Goal: Information Seeking & Learning: Learn about a topic

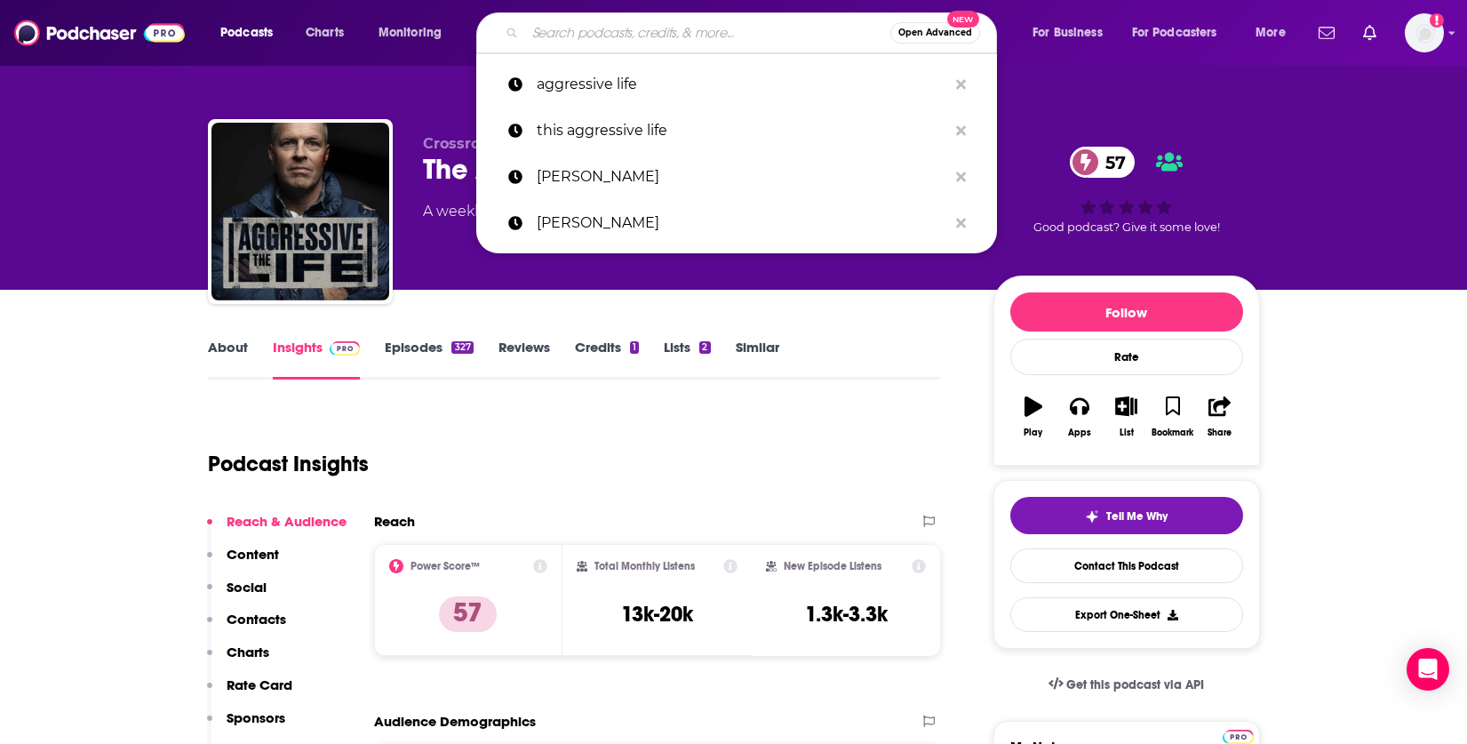
click at [786, 467] on div "Podcast Insights" at bounding box center [567, 453] width 719 height 91
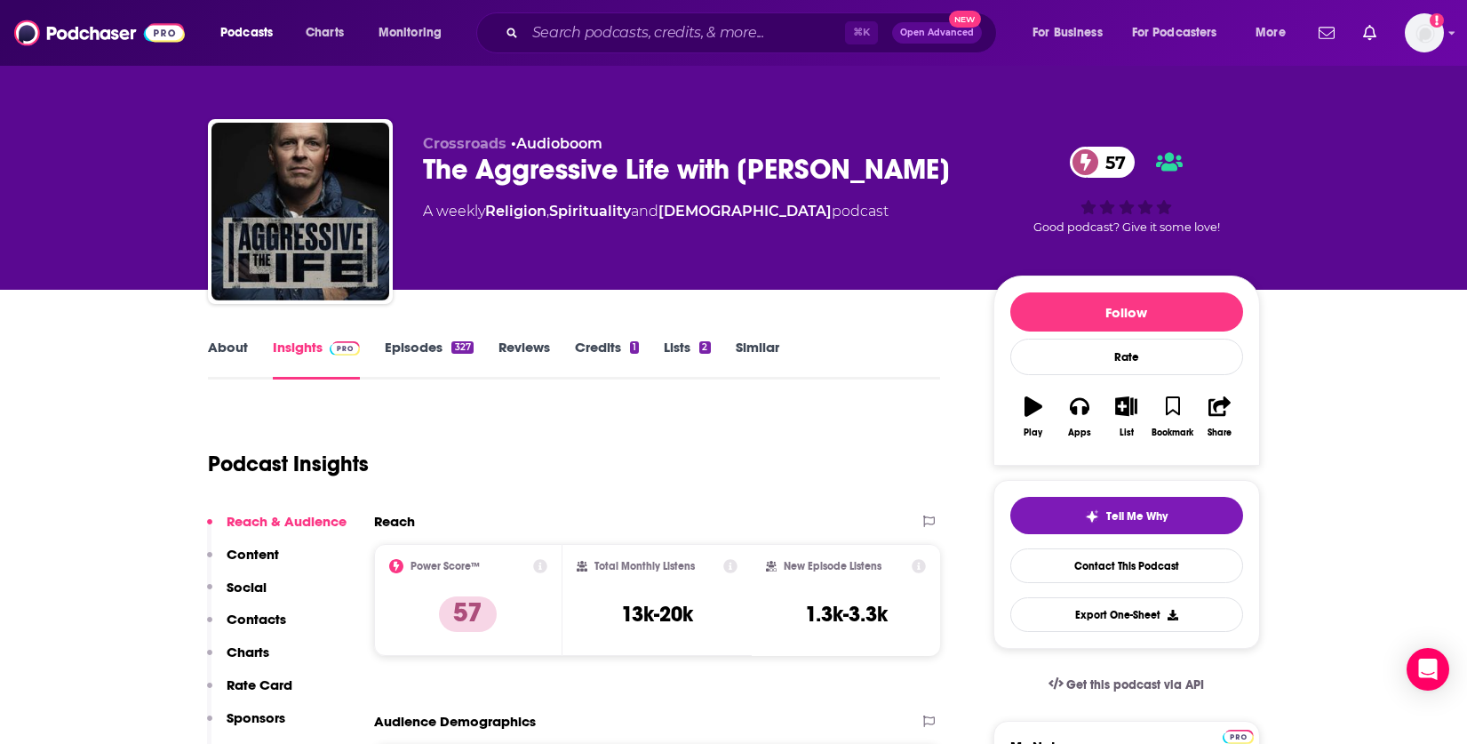
click at [426, 347] on link "Episodes 327" at bounding box center [429, 359] width 88 height 41
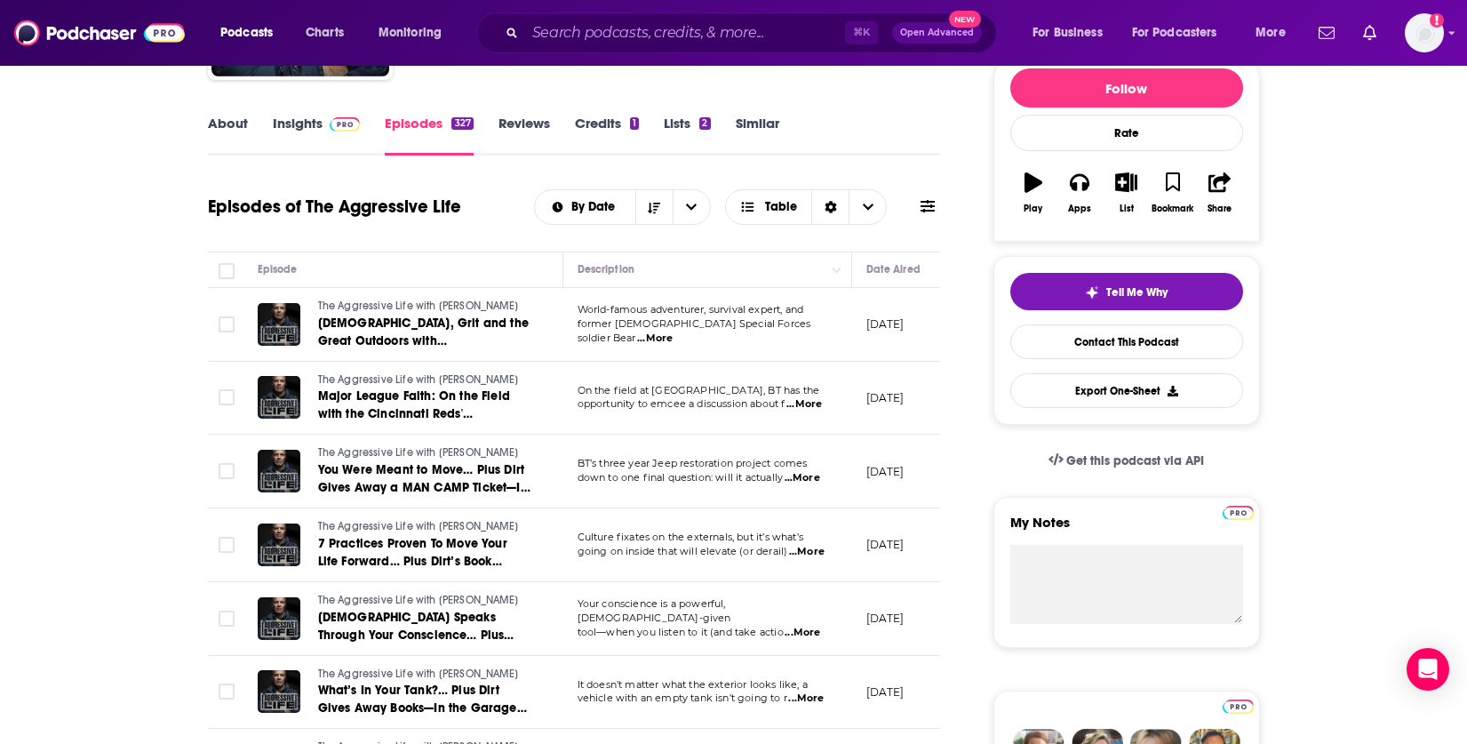
scroll to position [4, 0]
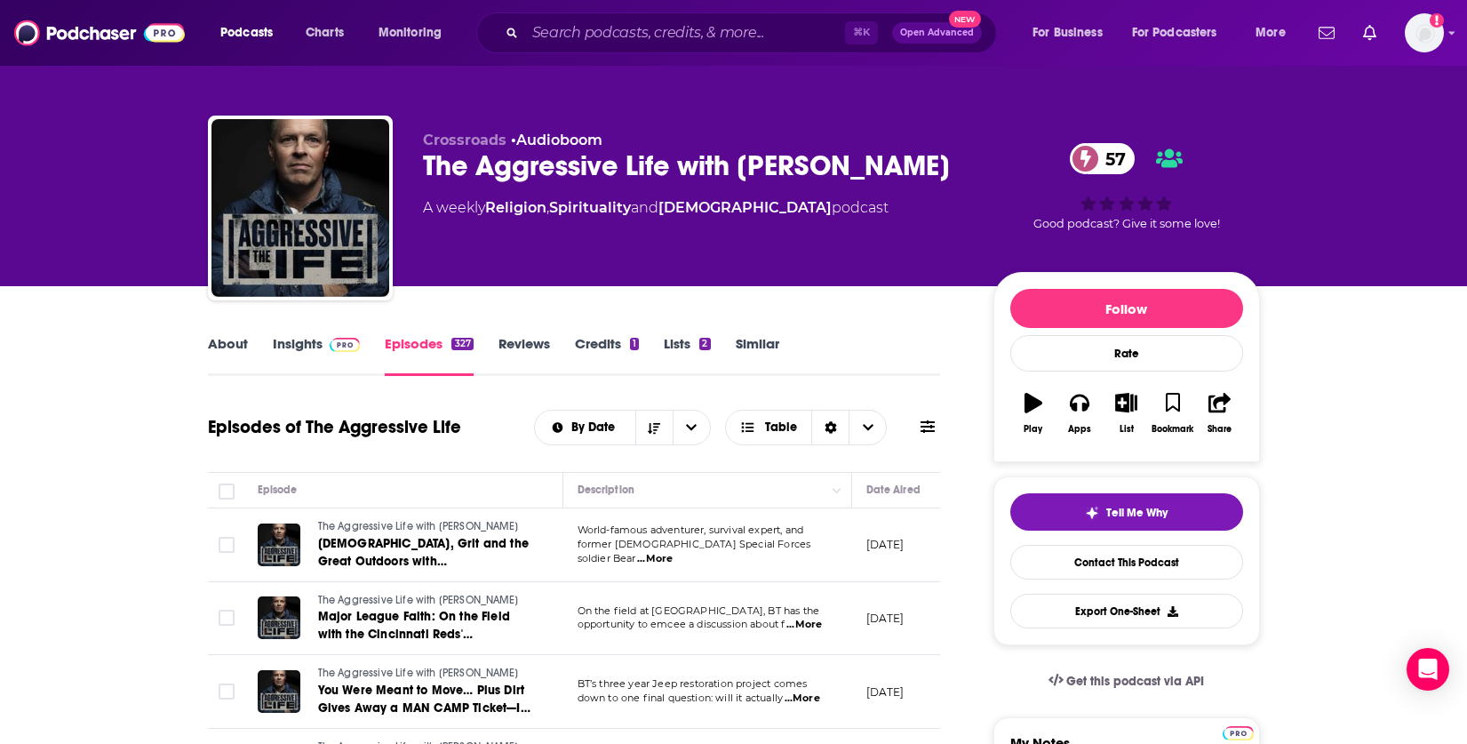
click at [297, 342] on link "Insights" at bounding box center [317, 355] width 88 height 41
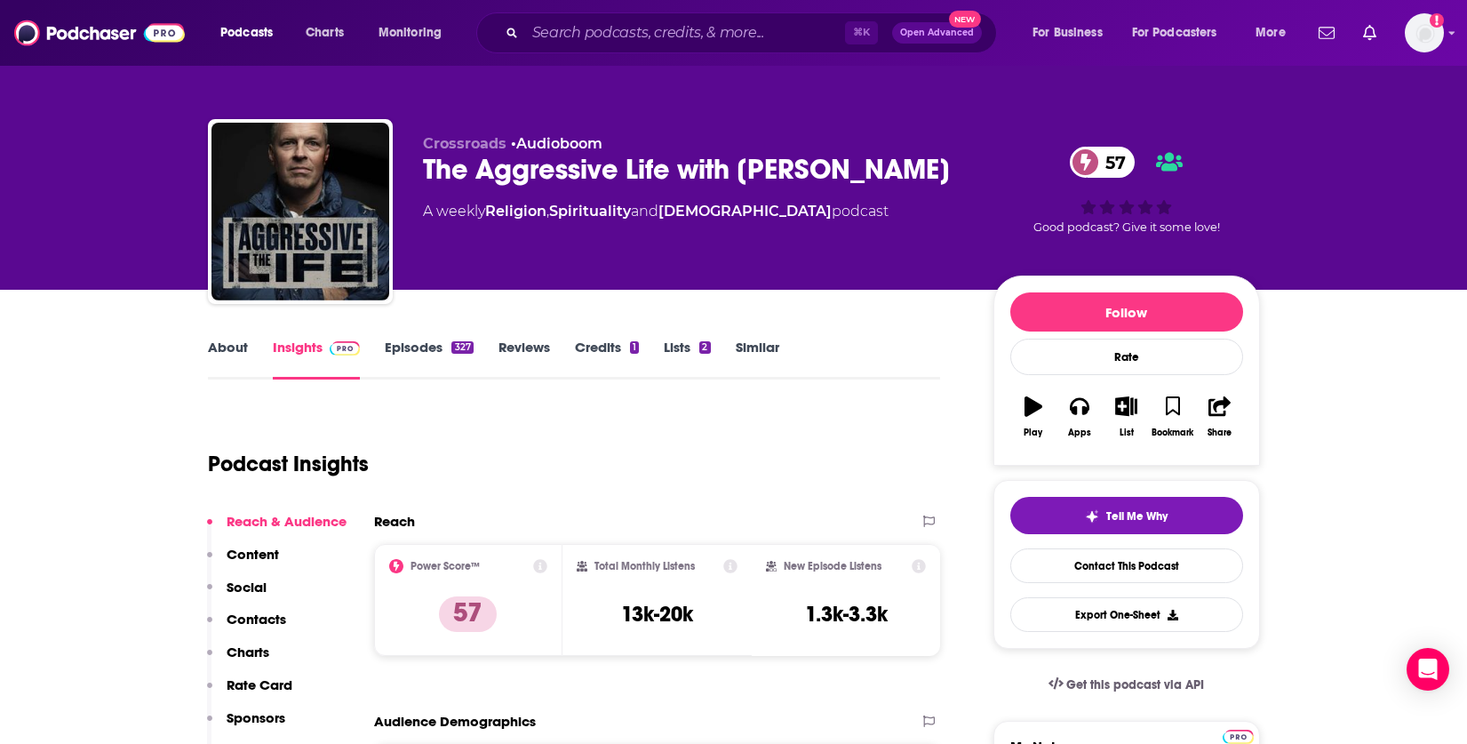
click at [409, 347] on link "Episodes 327" at bounding box center [429, 359] width 88 height 41
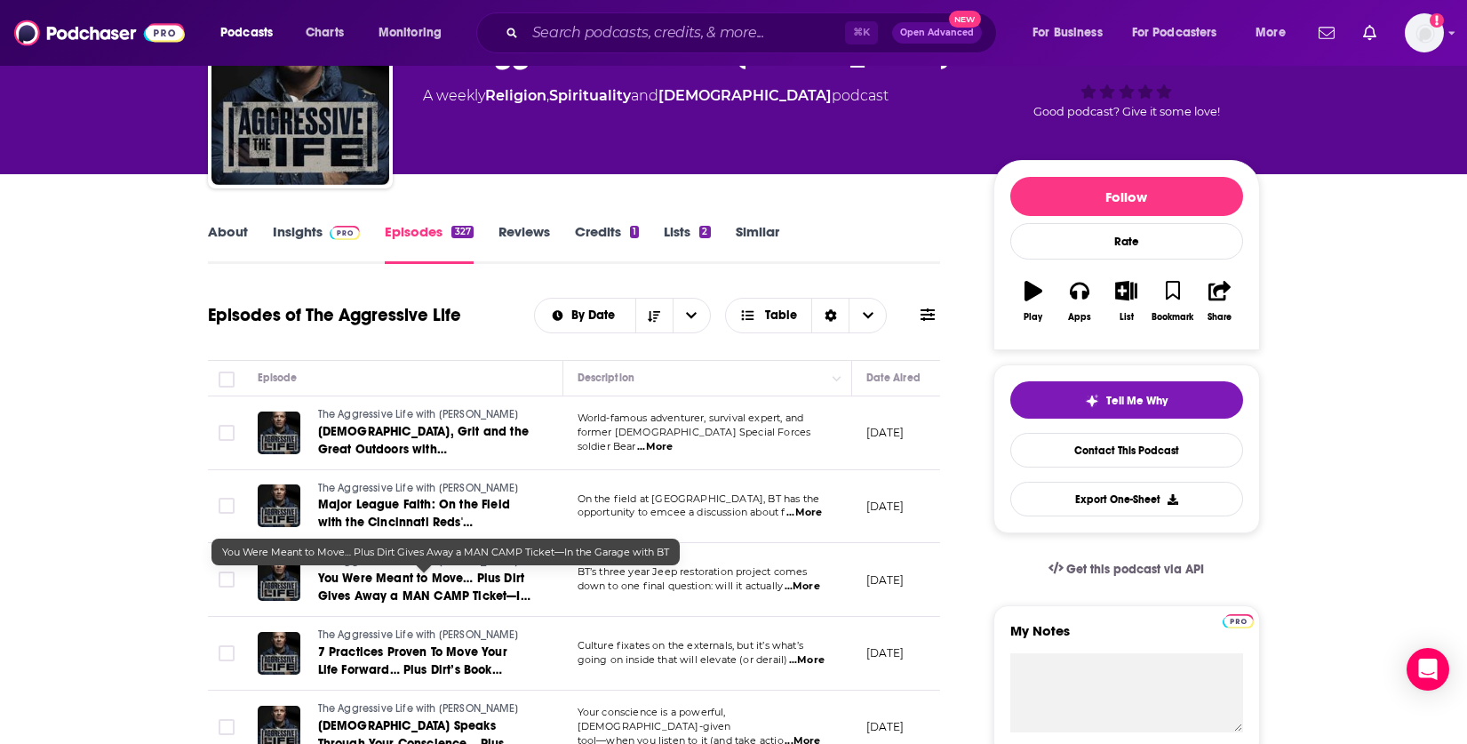
scroll to position [124, 0]
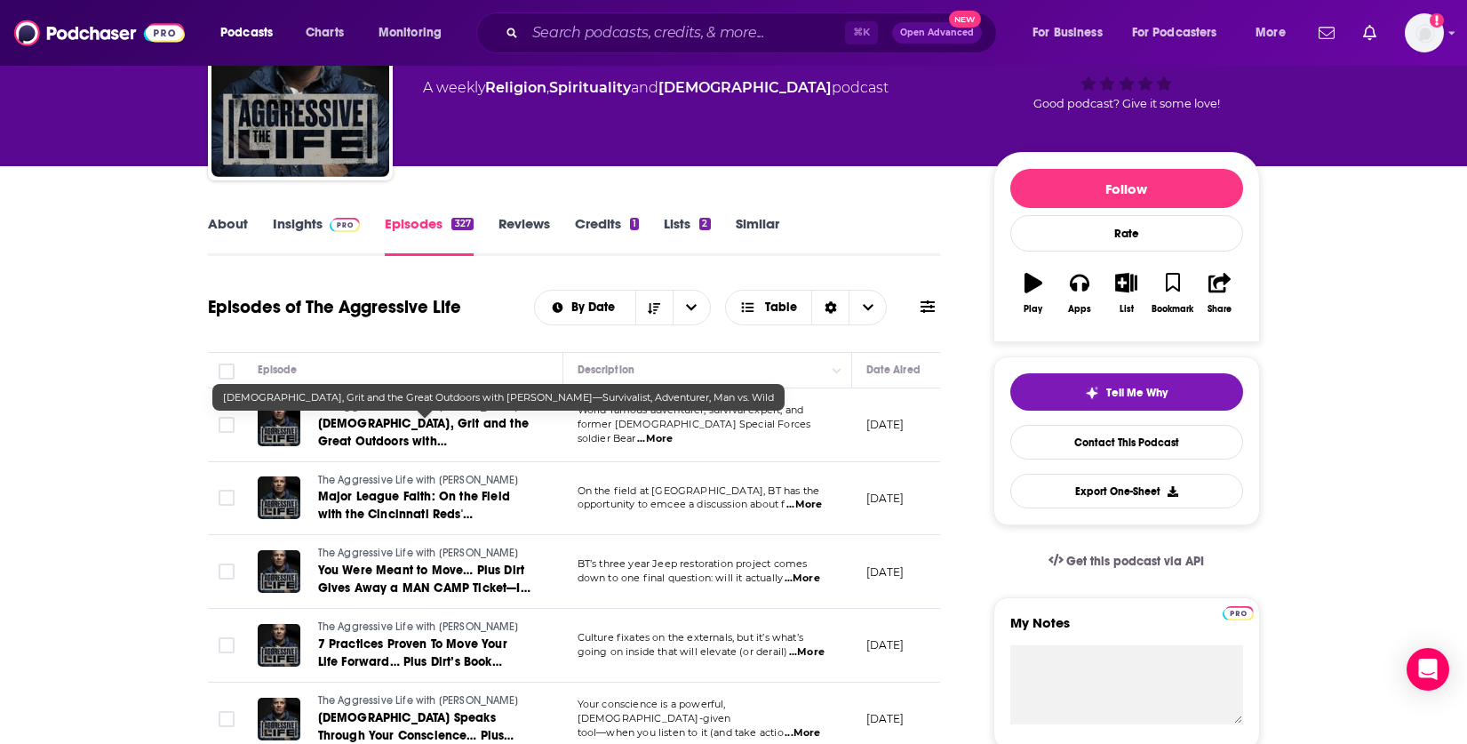
click at [390, 434] on span "[DEMOGRAPHIC_DATA], Grit and the Great Outdoors with [PERSON_NAME]—Survivalist,…" at bounding box center [423, 450] width 211 height 68
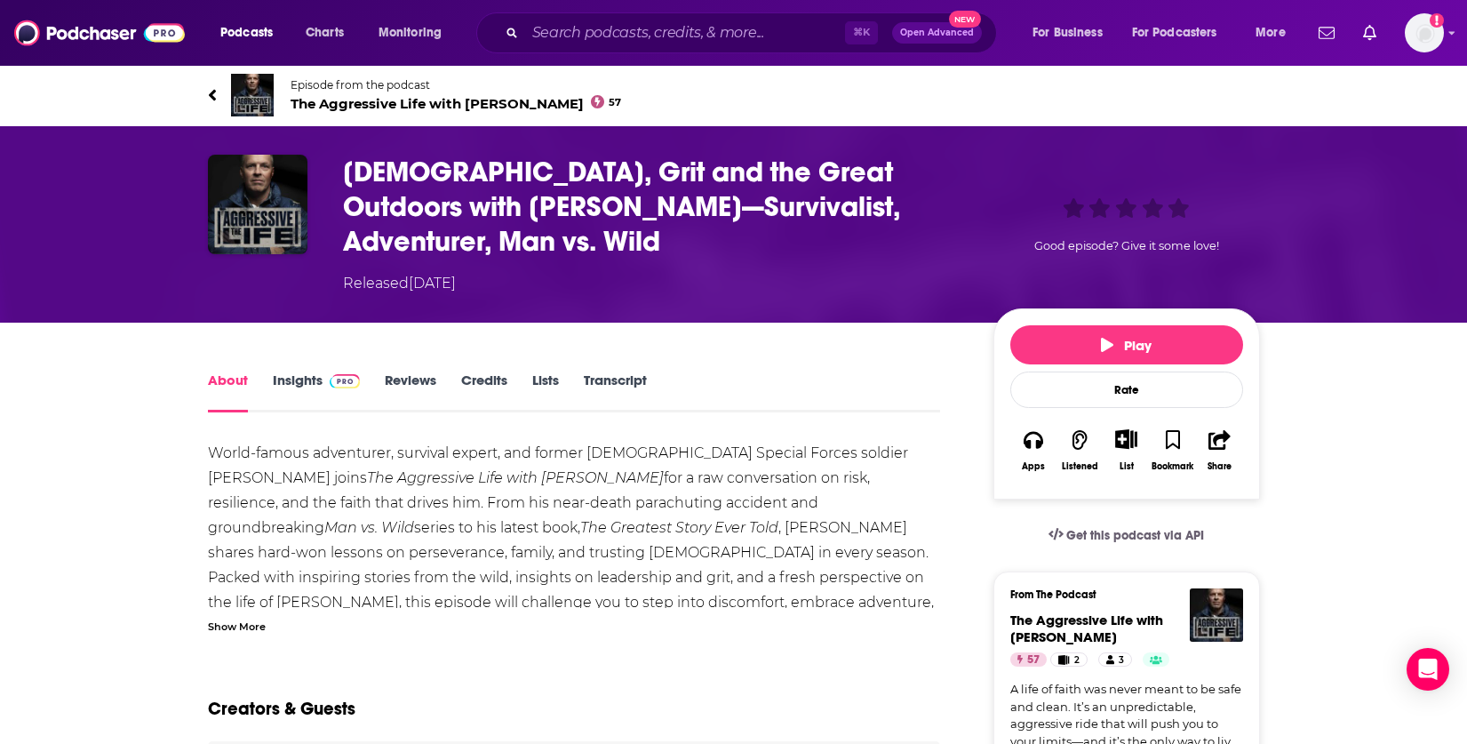
click at [326, 371] on span at bounding box center [342, 379] width 38 height 17
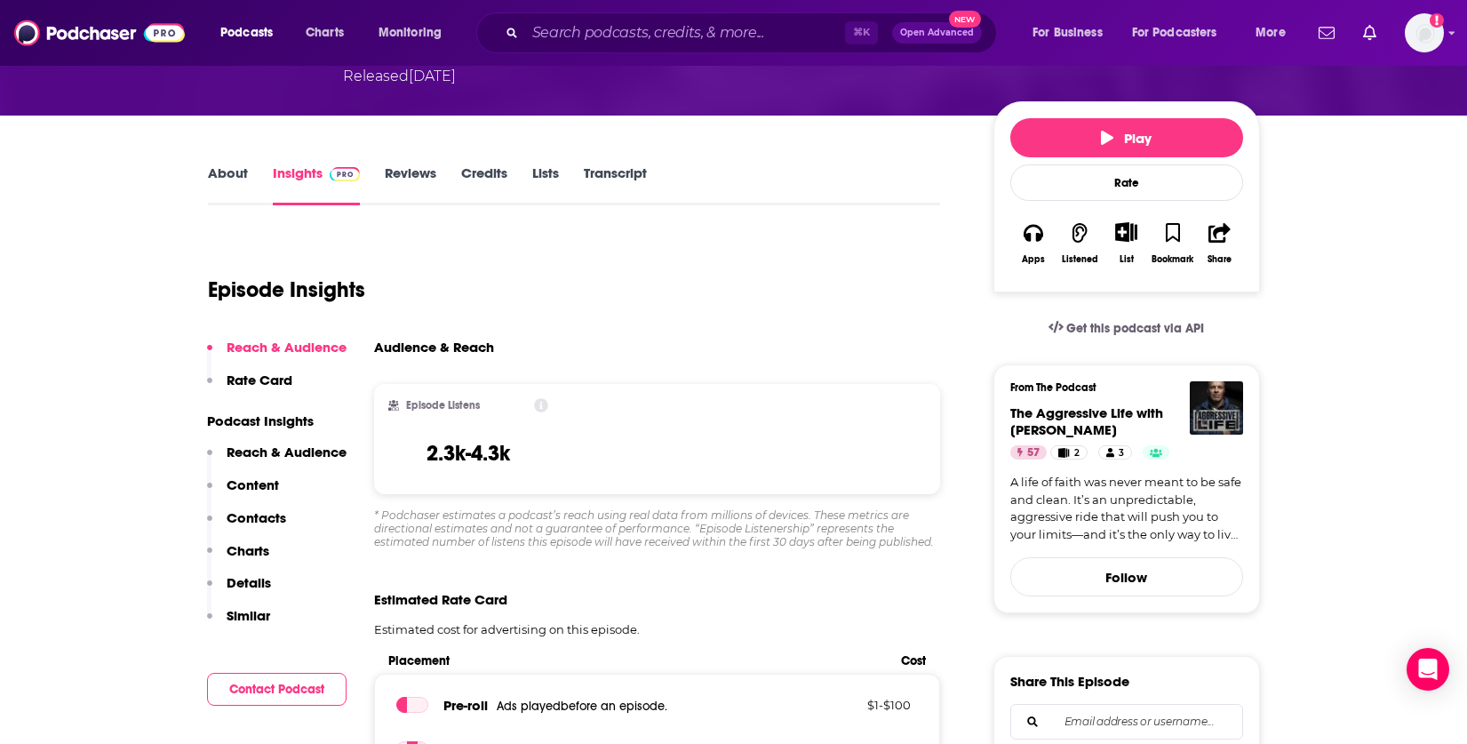
scroll to position [238, 0]
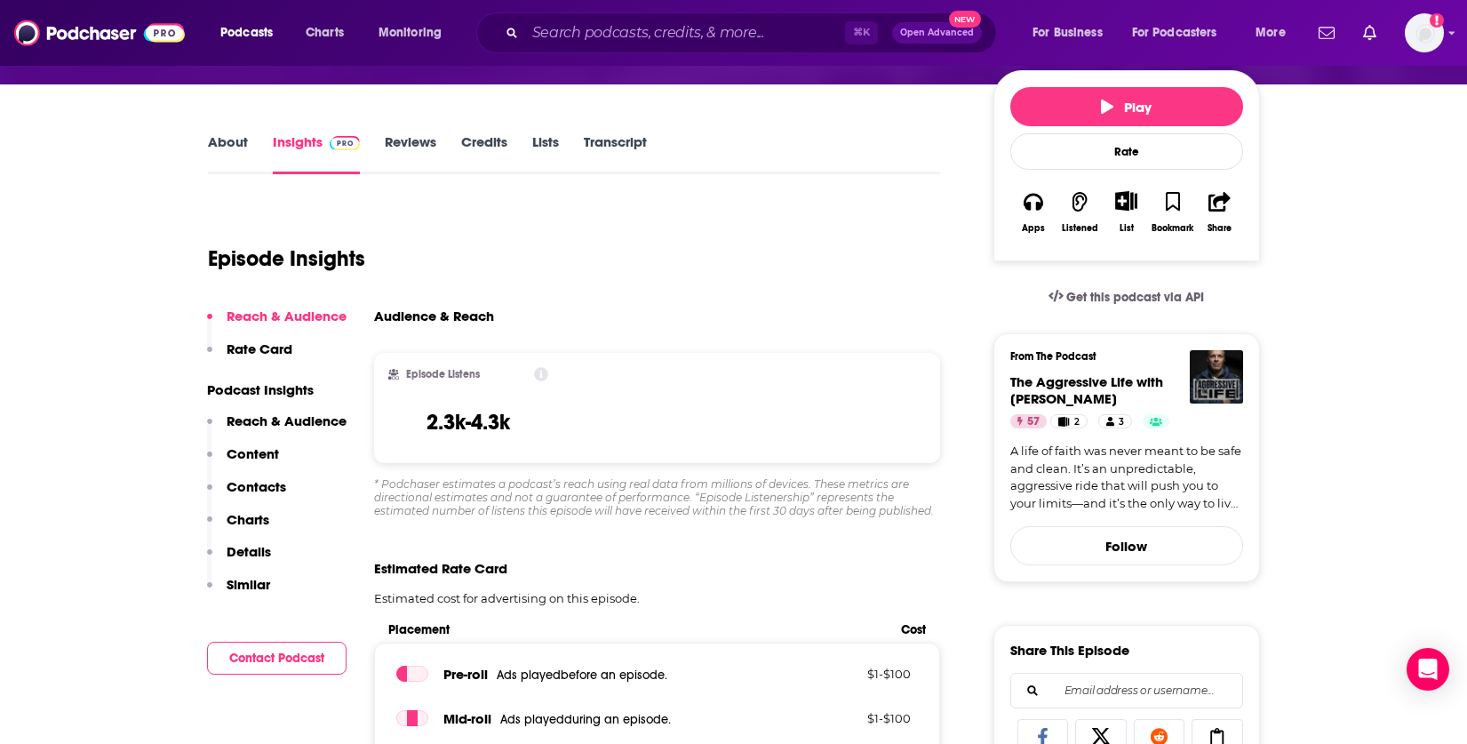
click at [284, 412] on p "Reach & Audience" at bounding box center [287, 420] width 120 height 17
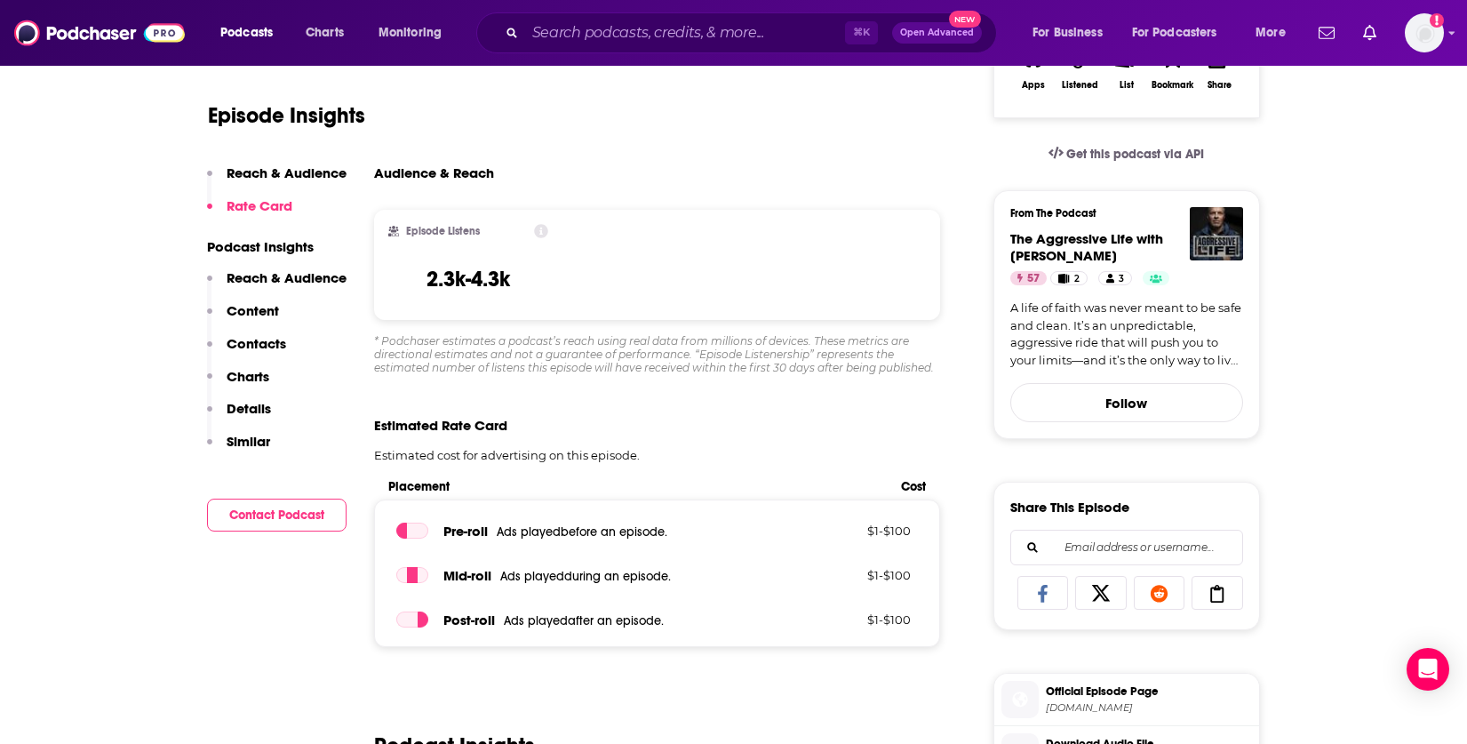
scroll to position [0, 0]
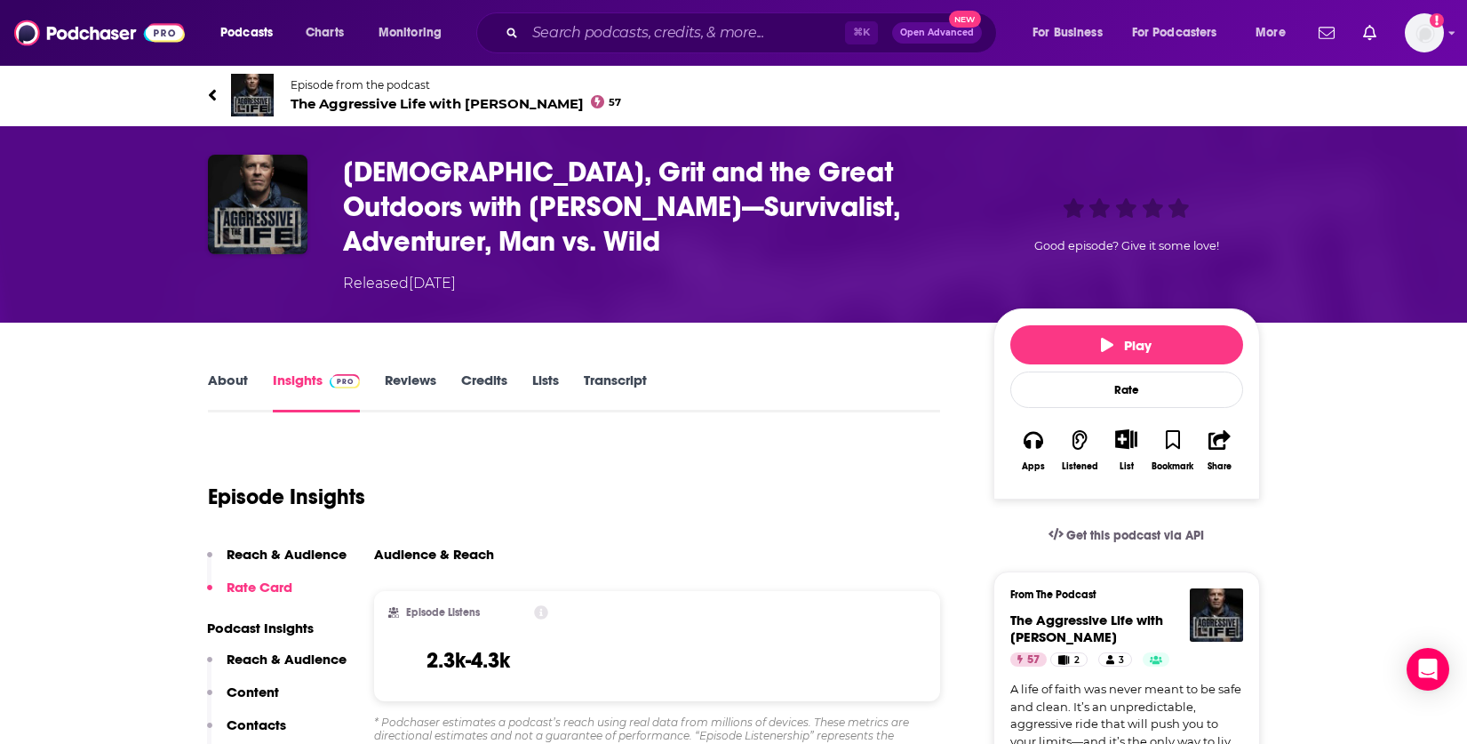
click at [227, 371] on link "About" at bounding box center [228, 391] width 40 height 41
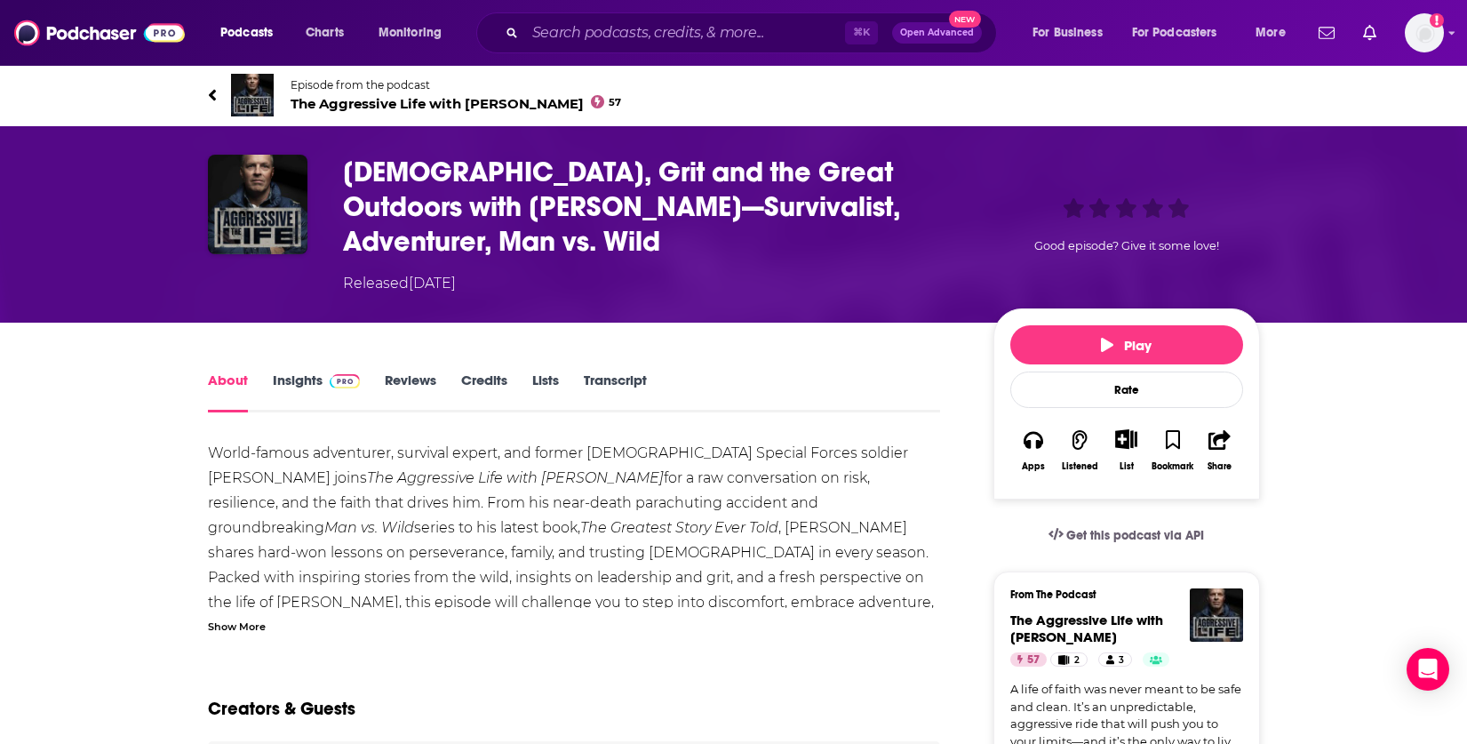
click at [297, 371] on link "Insights" at bounding box center [317, 391] width 88 height 41
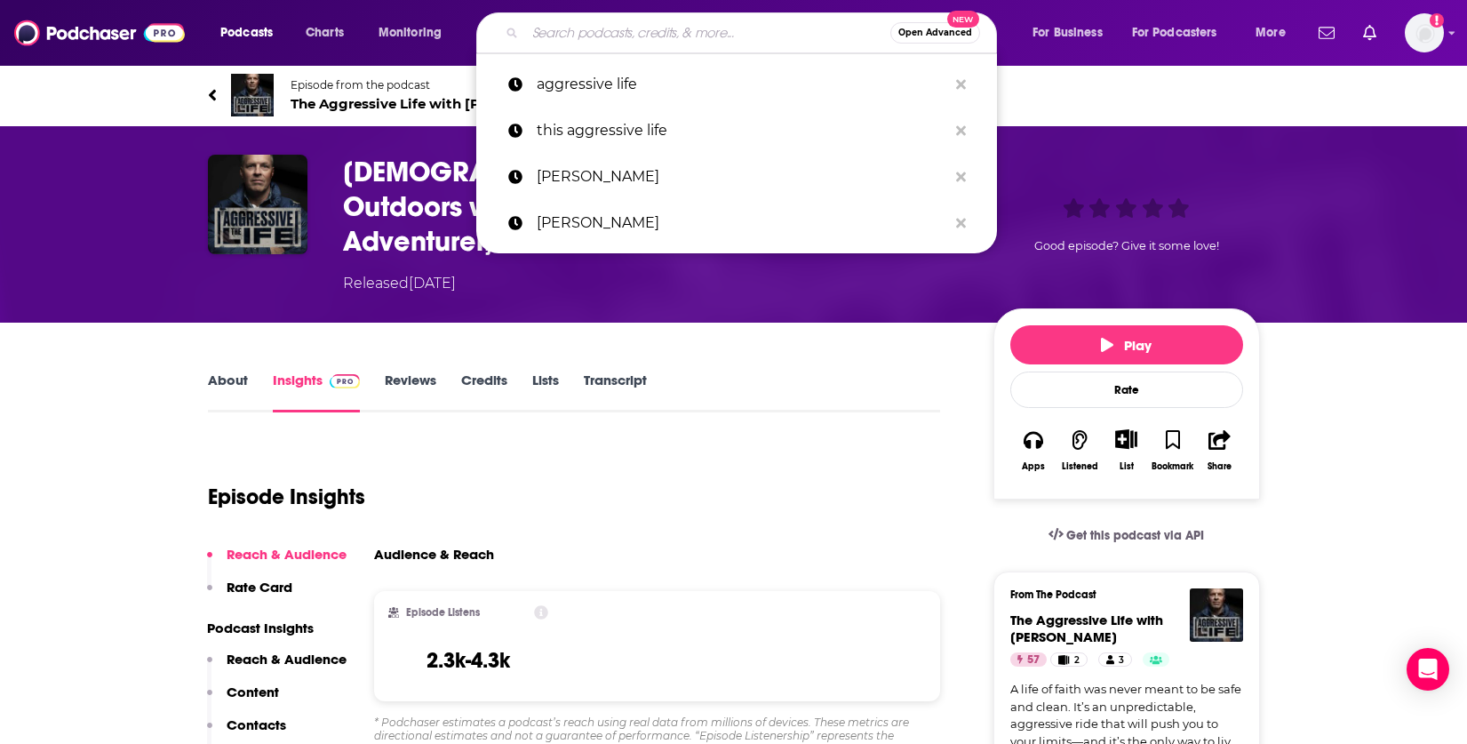
click at [609, 24] on input "Search podcasts, credits, & more..." at bounding box center [707, 33] width 365 height 28
click at [268, 212] on img "God, Grit and the Great Outdoors with Bear Grylls—Survivalist, Adventurer, Man …" at bounding box center [258, 205] width 100 height 100
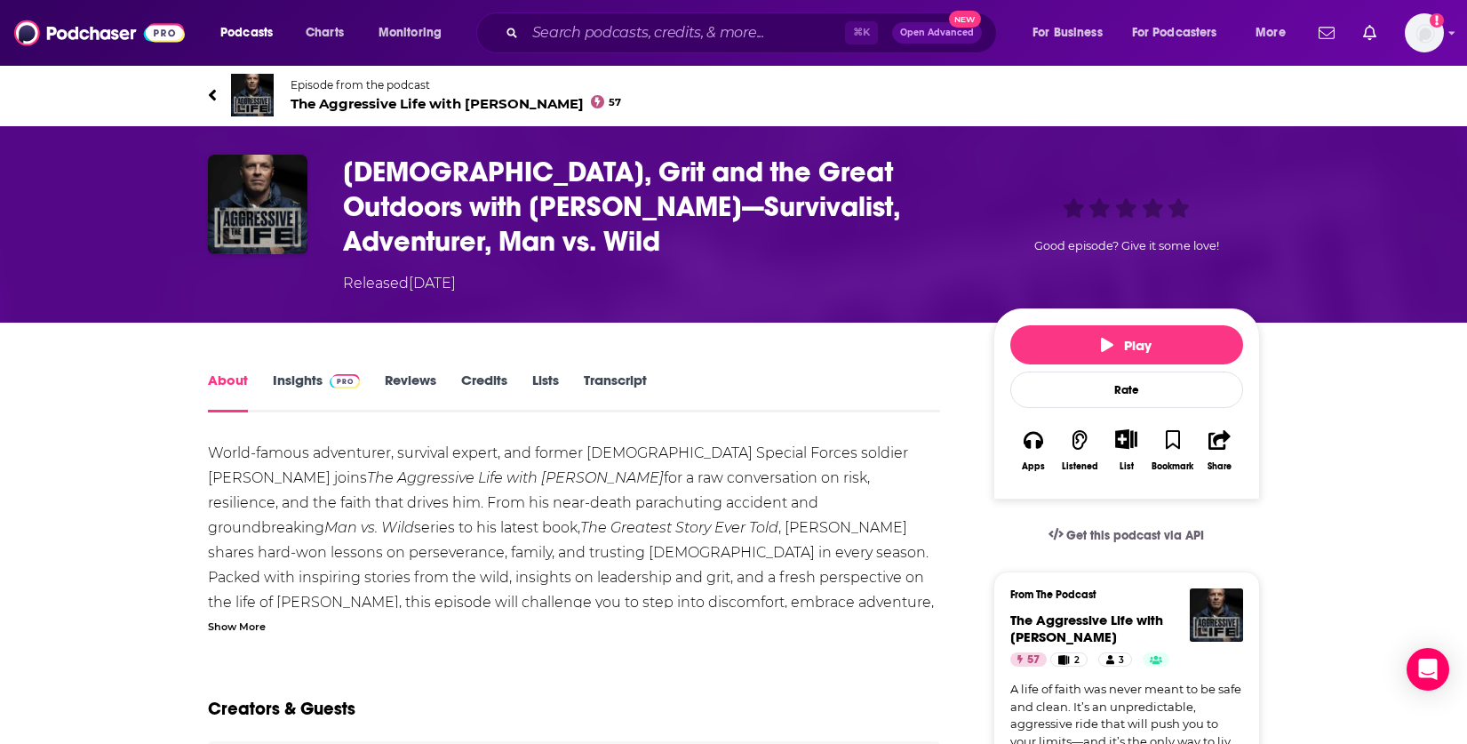
click at [209, 96] on icon at bounding box center [212, 95] width 9 height 18
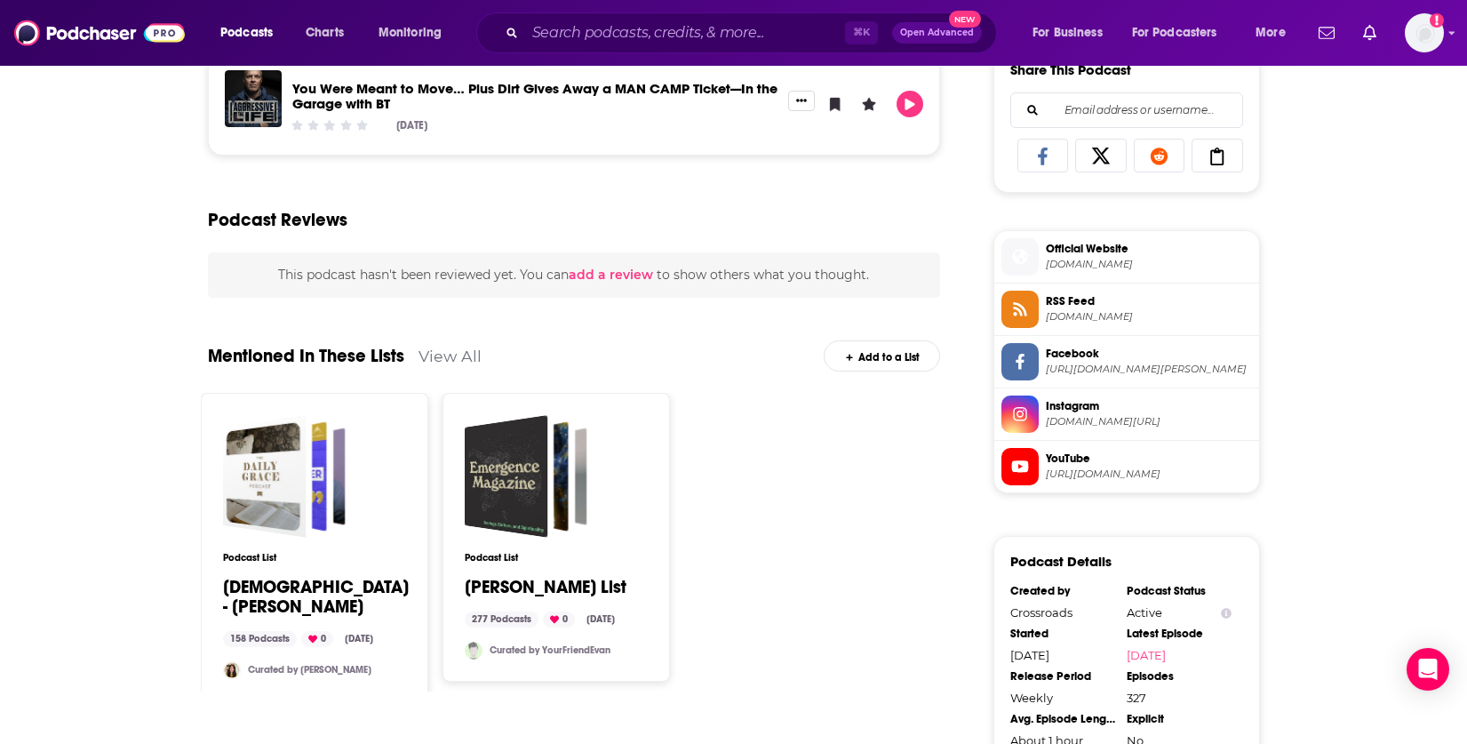
scroll to position [1564, 0]
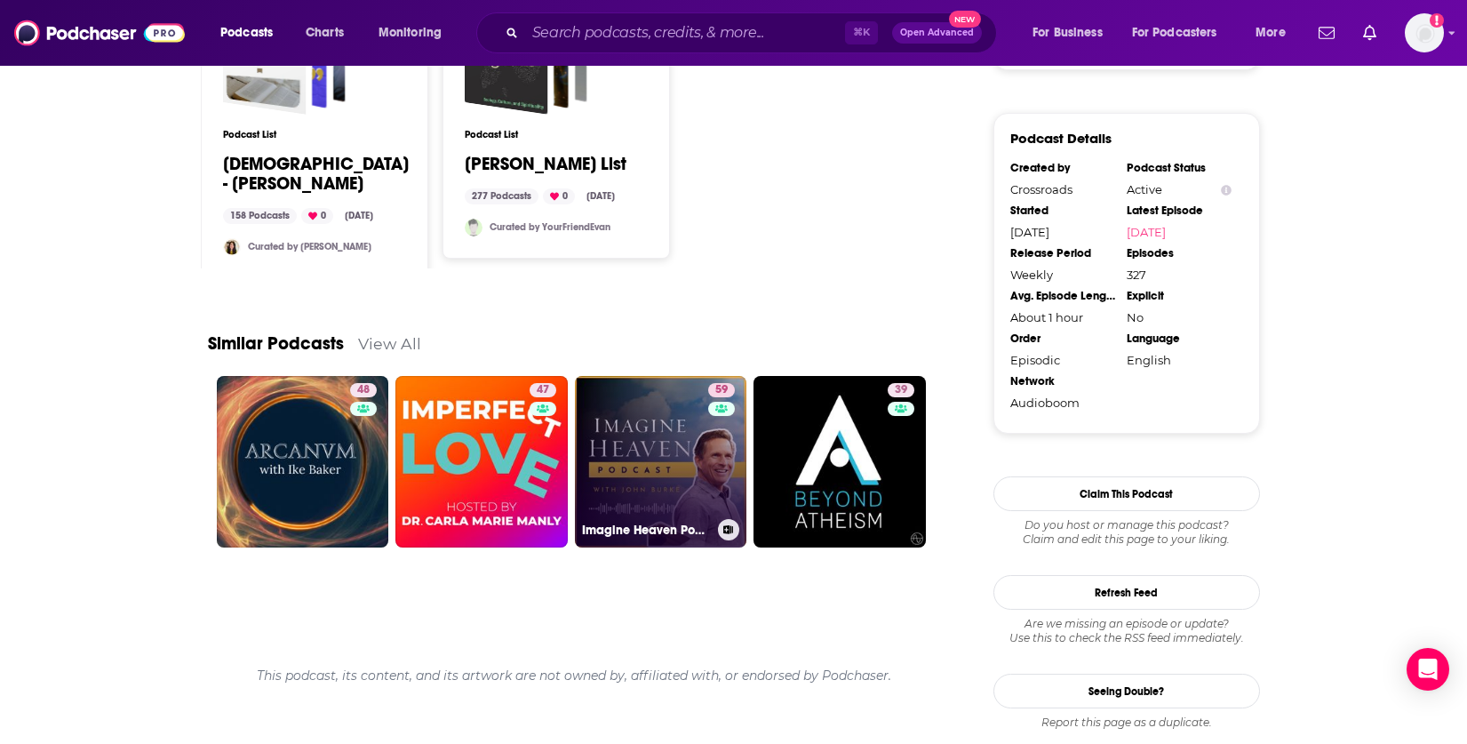
click at [666, 472] on link "59 Imagine Heaven Podcast with [PERSON_NAME]" at bounding box center [661, 462] width 172 height 172
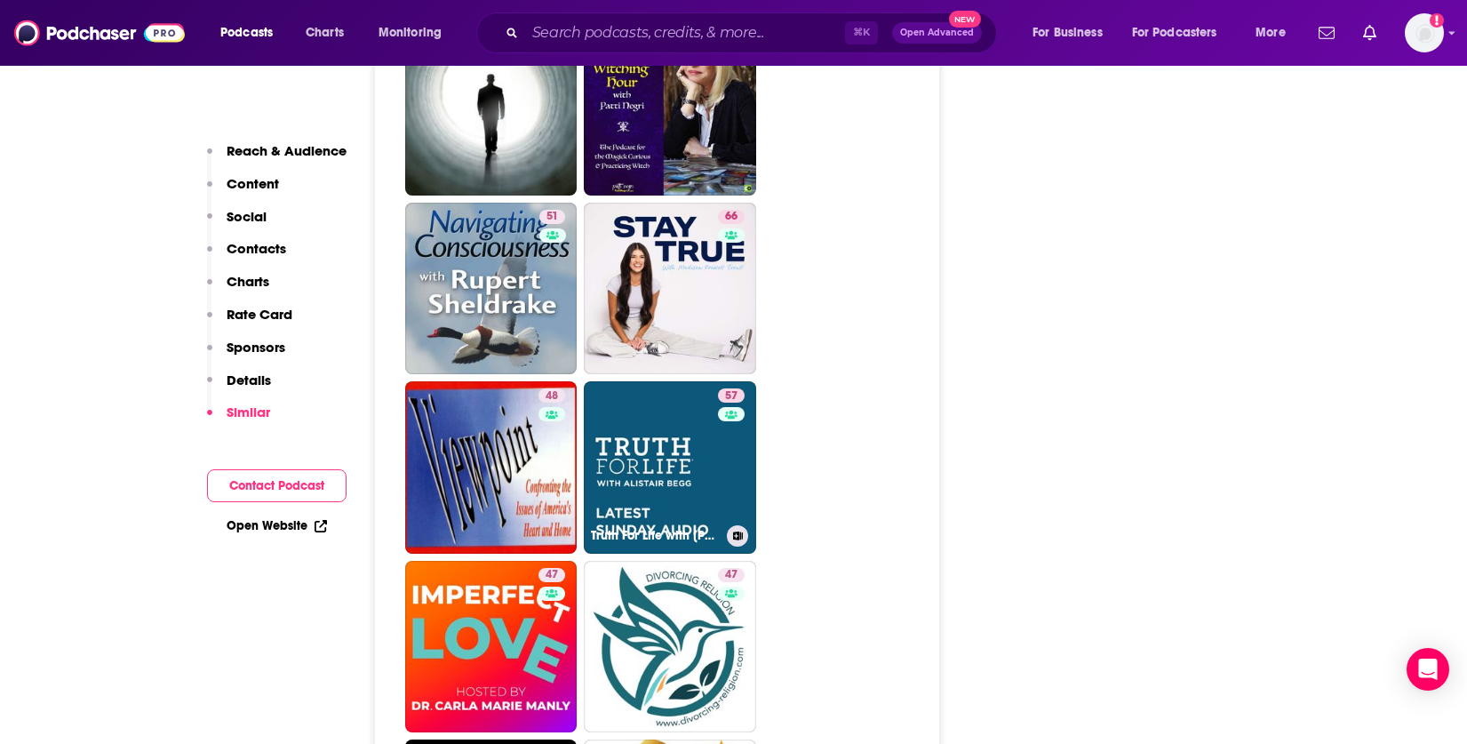
scroll to position [4206, 0]
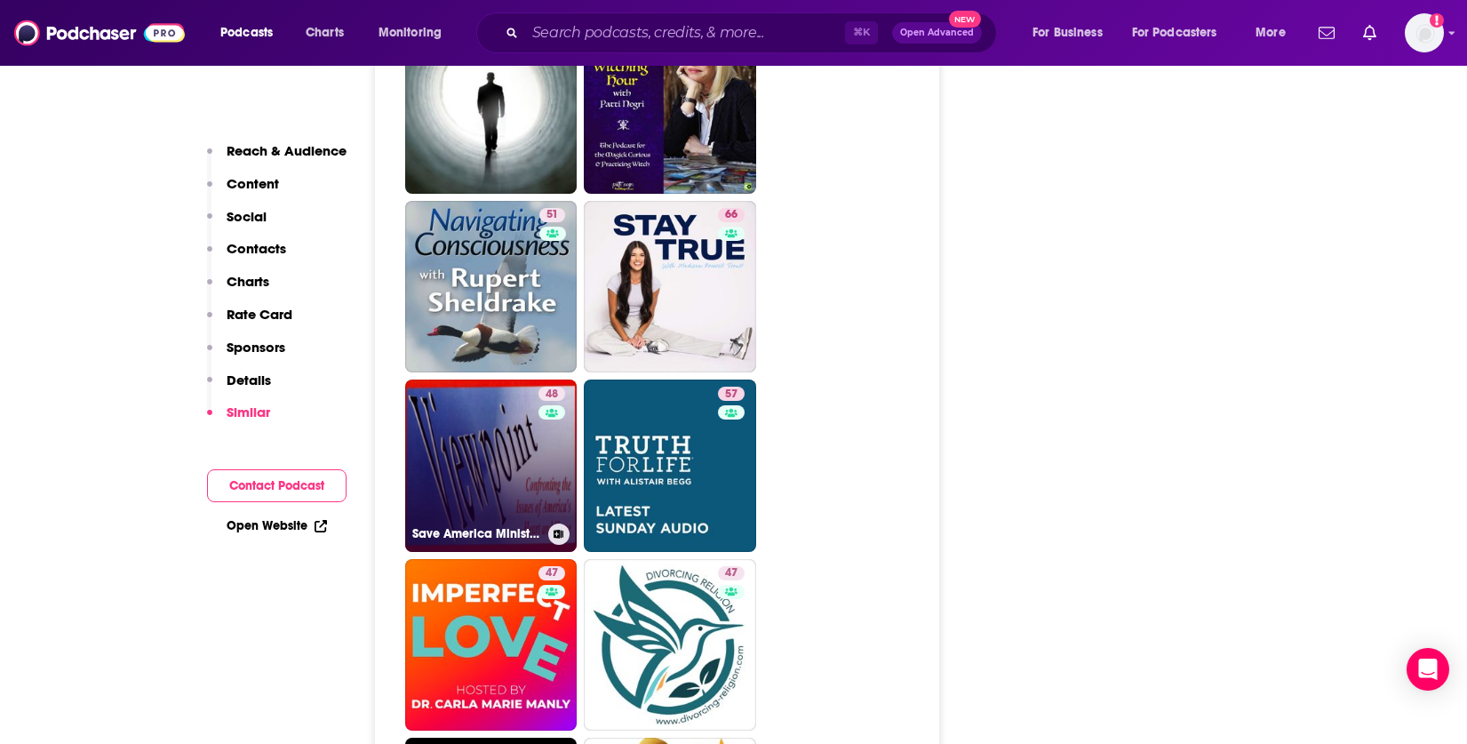
click at [506, 385] on link "48 Save America Ministries on [DOMAIN_NAME]" at bounding box center [491, 465] width 172 height 172
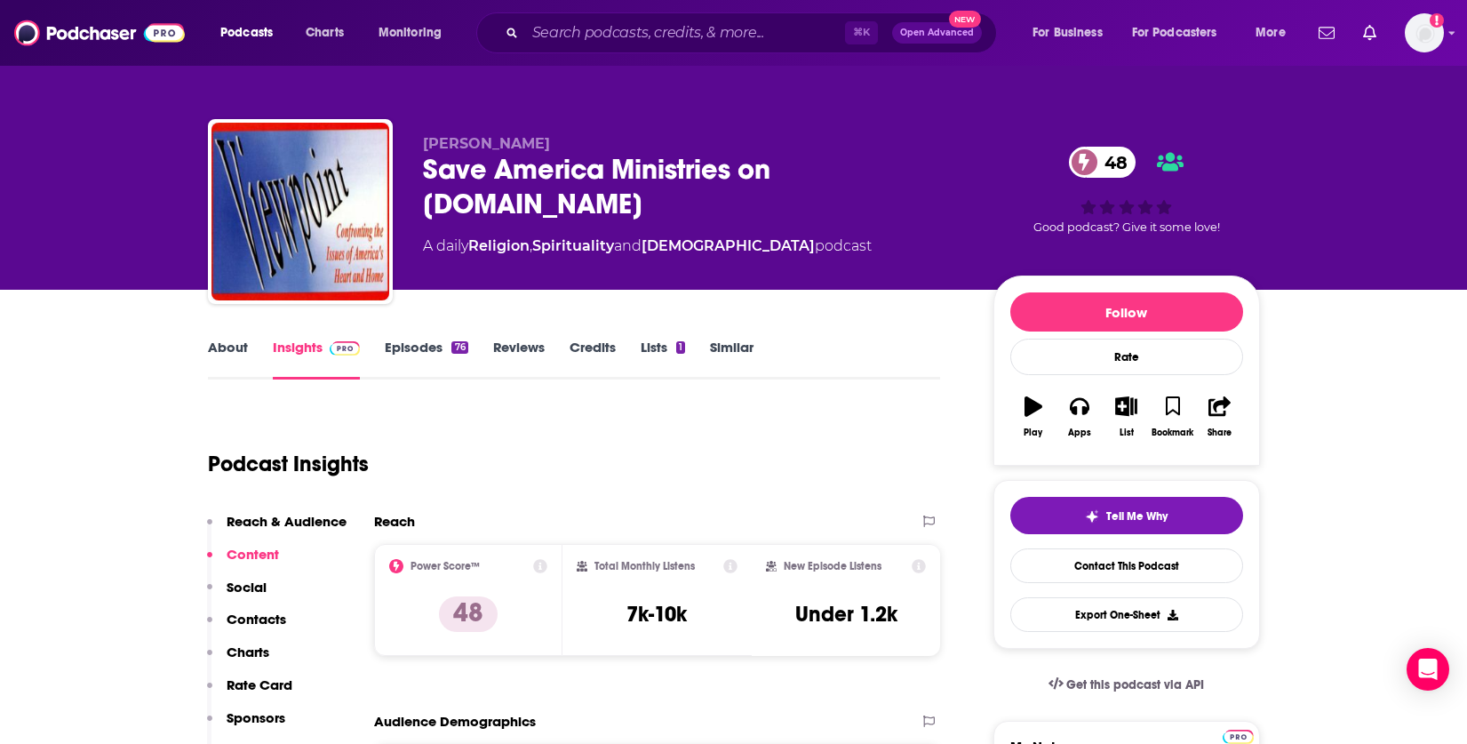
type input "[URL][DOMAIN_NAME]"
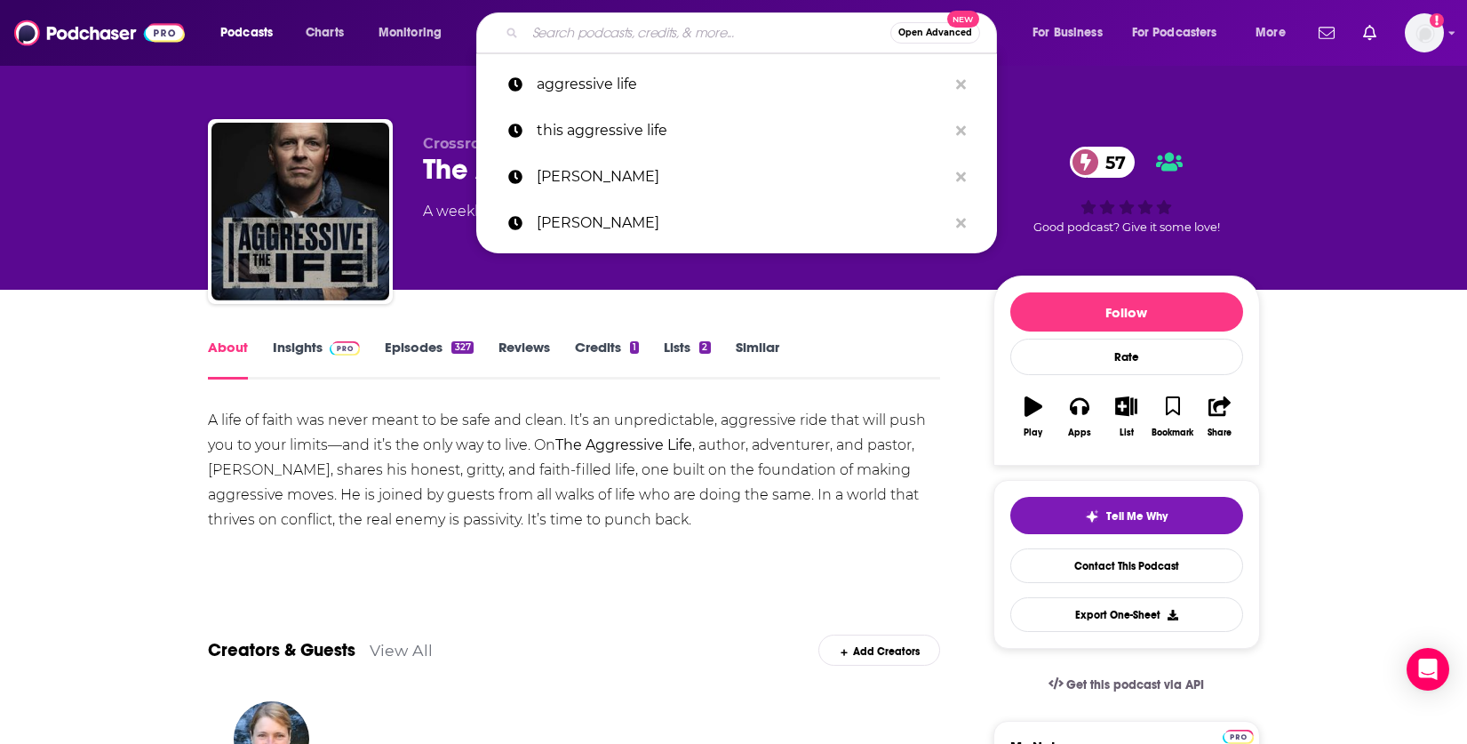
click at [638, 39] on input "Search podcasts, credits, & more..." at bounding box center [707, 33] width 365 height 28
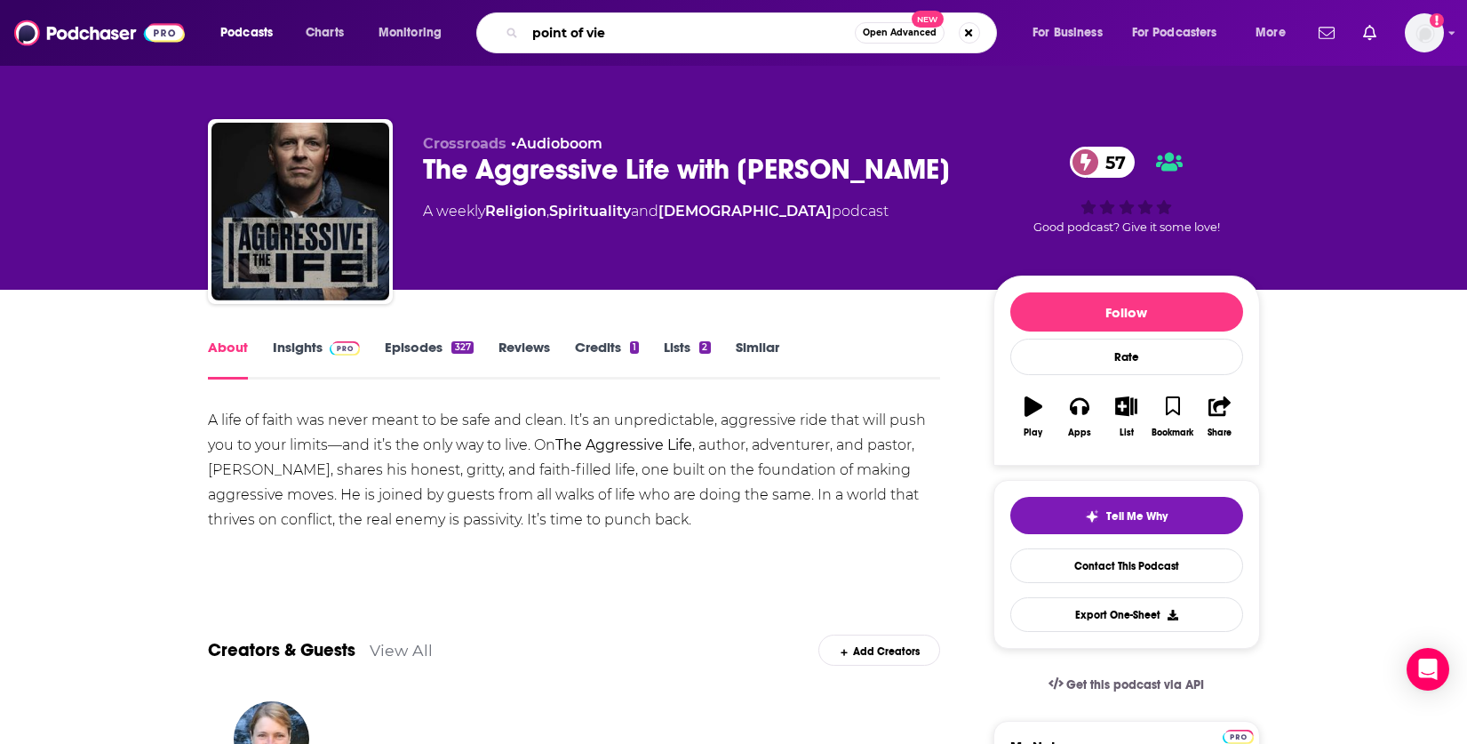
type input "point of view"
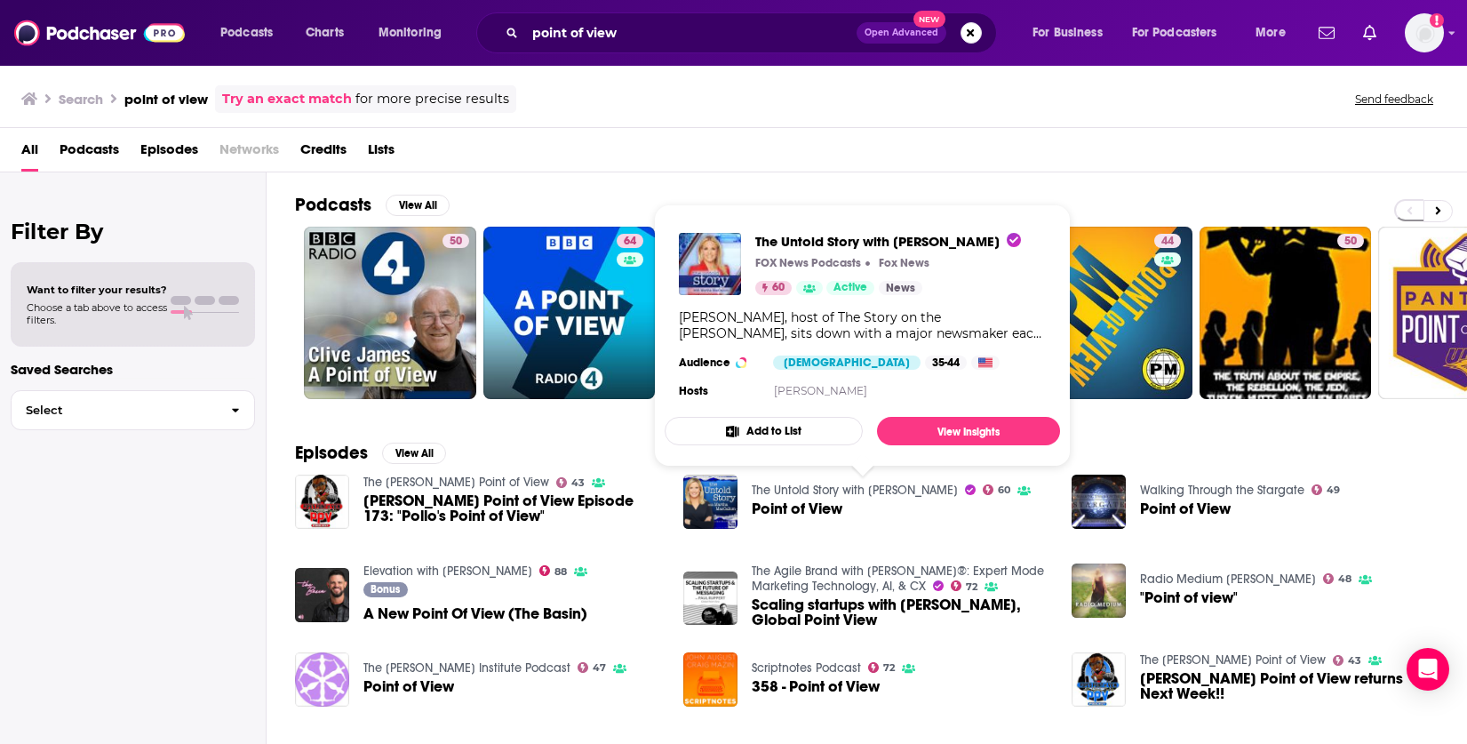
click at [807, 495] on link "The Untold Story with [PERSON_NAME]" at bounding box center [855, 490] width 206 height 15
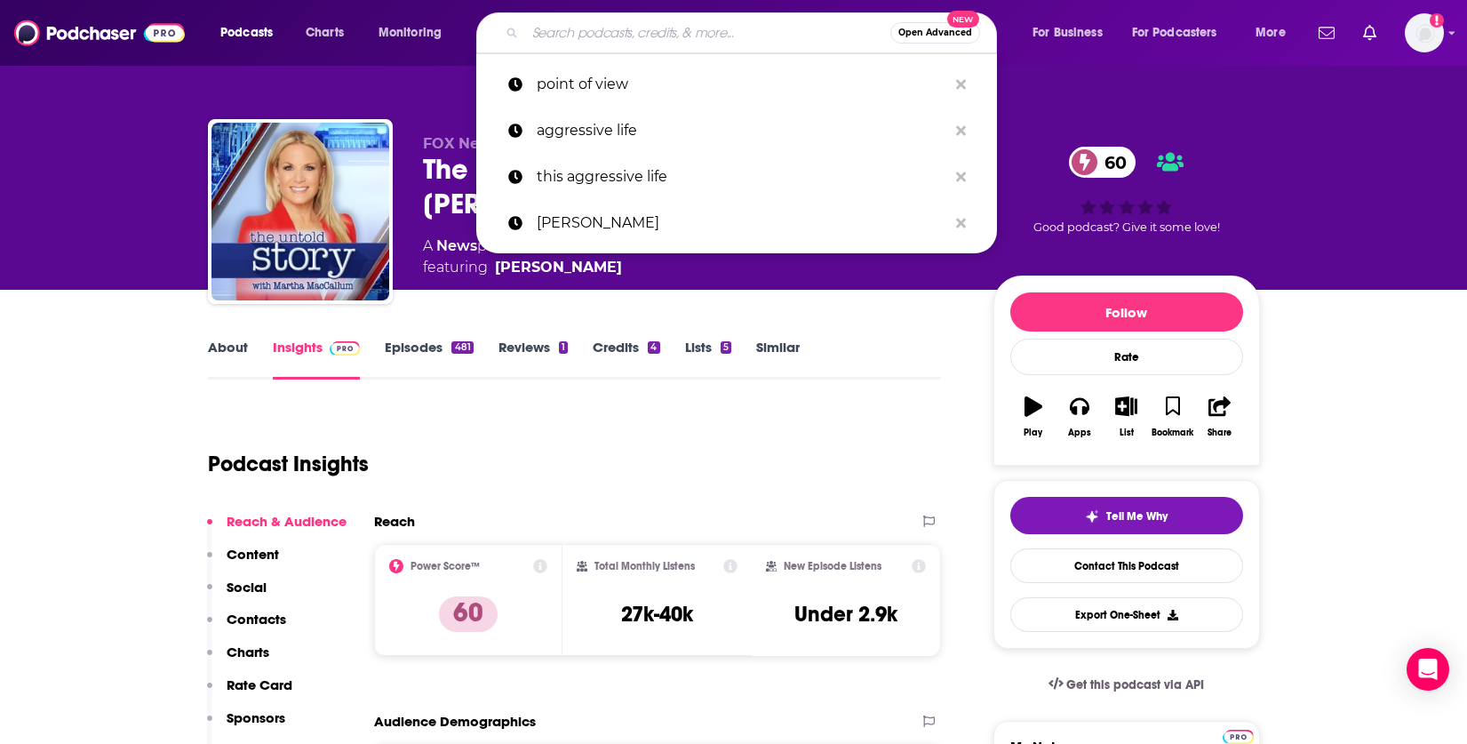
click at [577, 24] on input "Search podcasts, credits, & more..." at bounding box center [707, 33] width 365 height 28
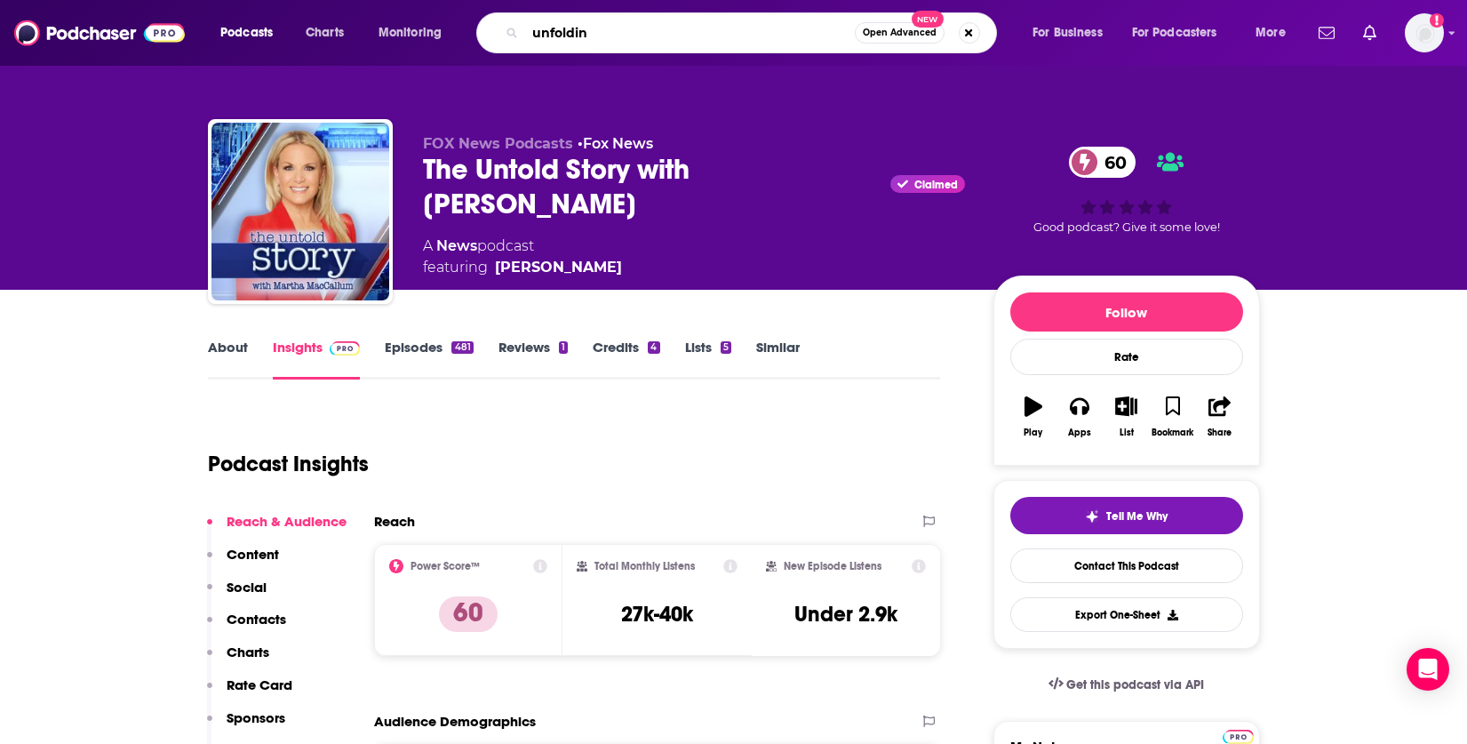
type input "unfolding"
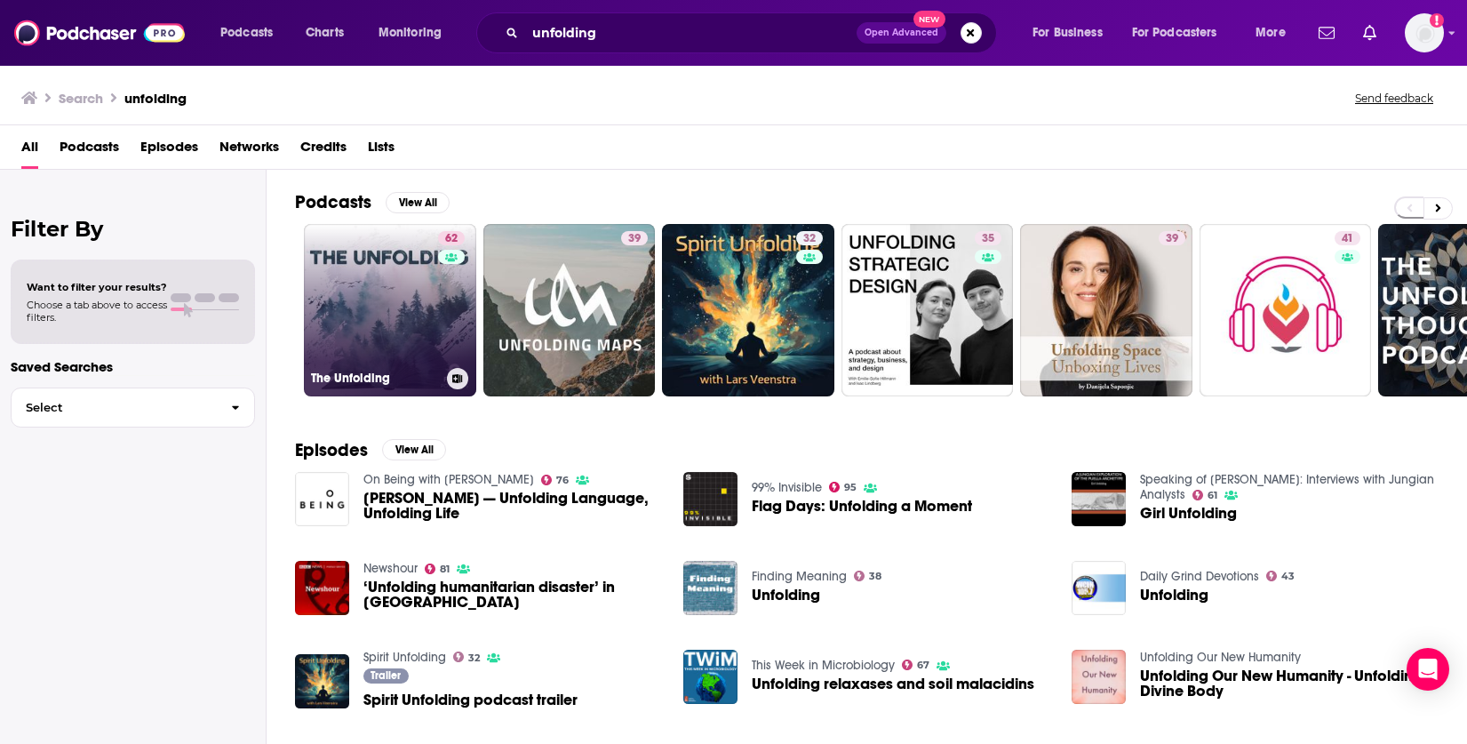
click at [388, 334] on link "62 The Unfolding" at bounding box center [390, 310] width 172 height 172
